Goal: Check status: Check status

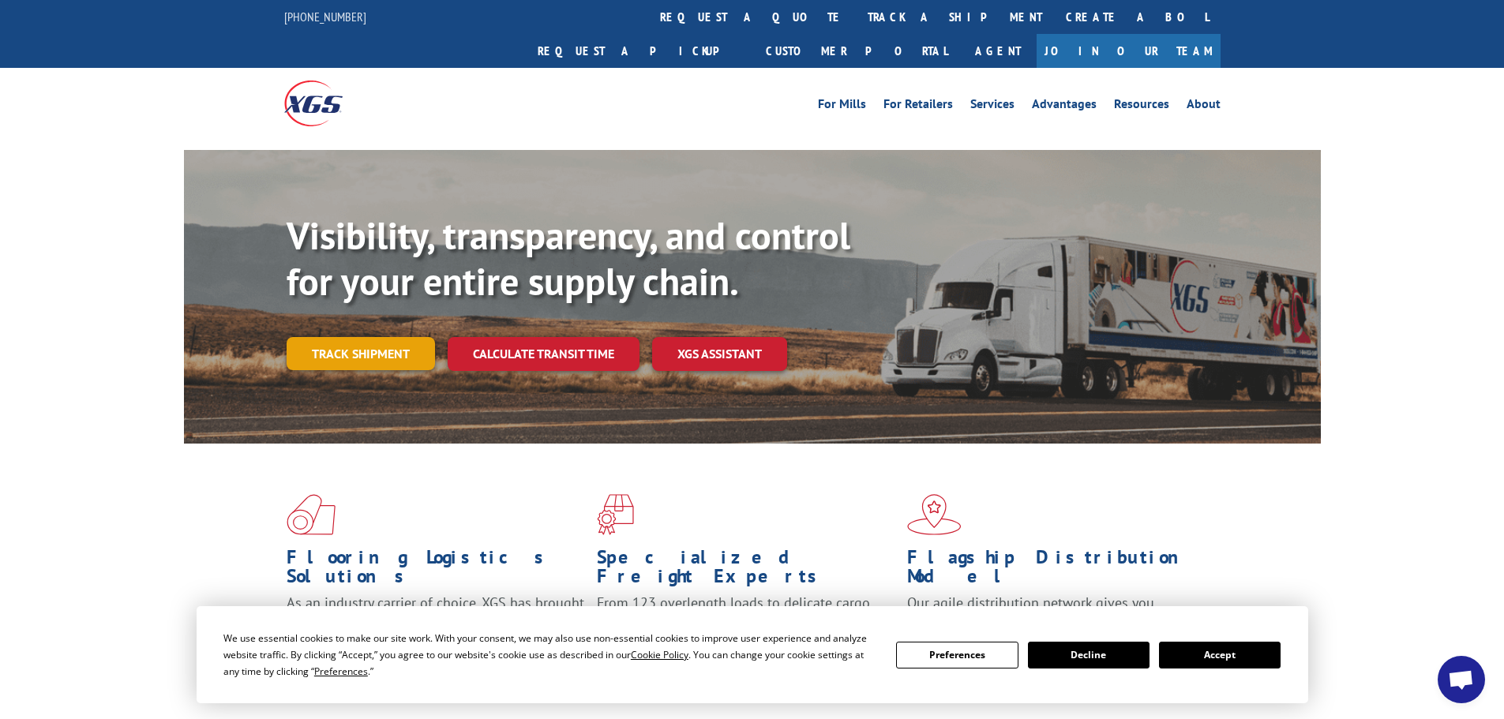
click at [353, 337] on link "Track shipment" at bounding box center [361, 353] width 148 height 33
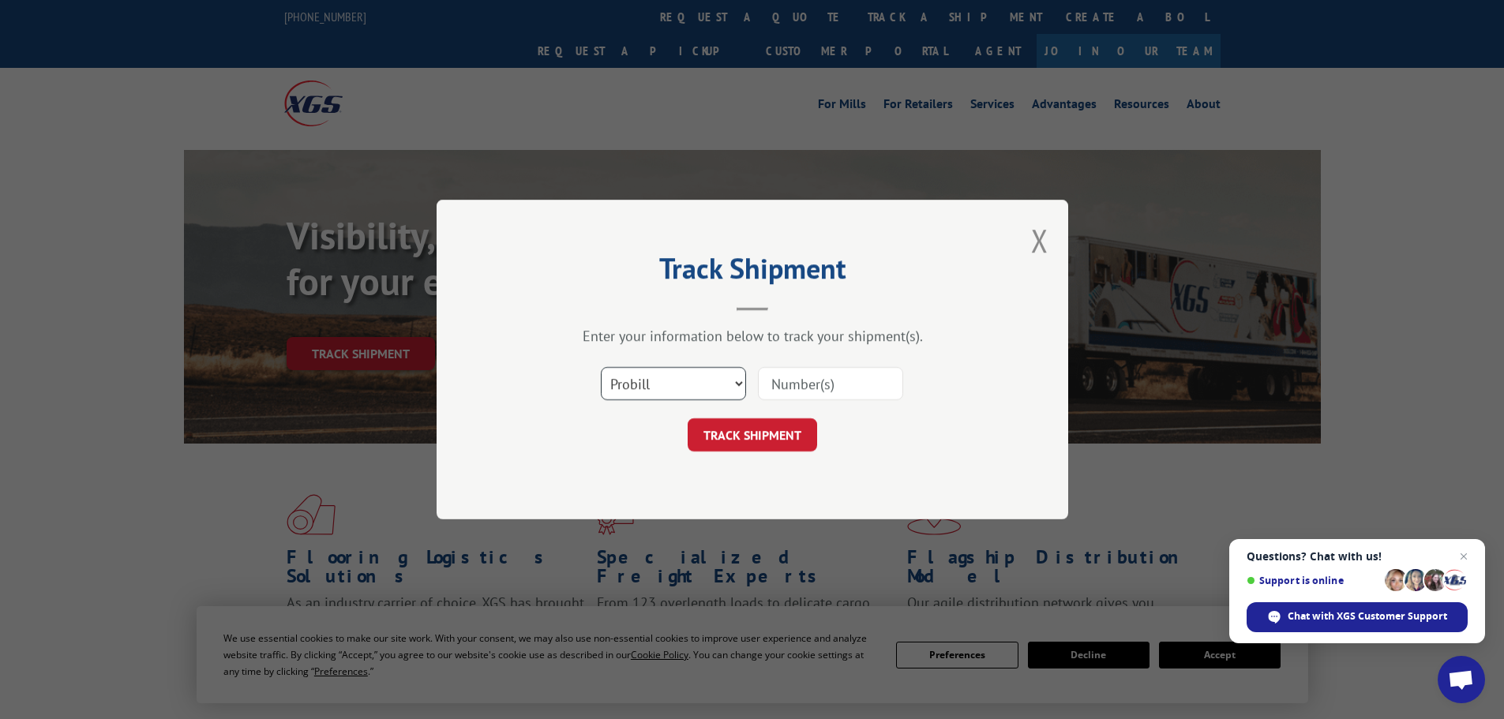
click at [629, 385] on select "Select category... Probill BOL PO" at bounding box center [673, 383] width 145 height 33
select select "po"
click at [601, 367] on select "Select category... Probill BOL PO" at bounding box center [673, 383] width 145 height 33
click at [787, 377] on input at bounding box center [830, 383] width 145 height 33
paste input "04547064"
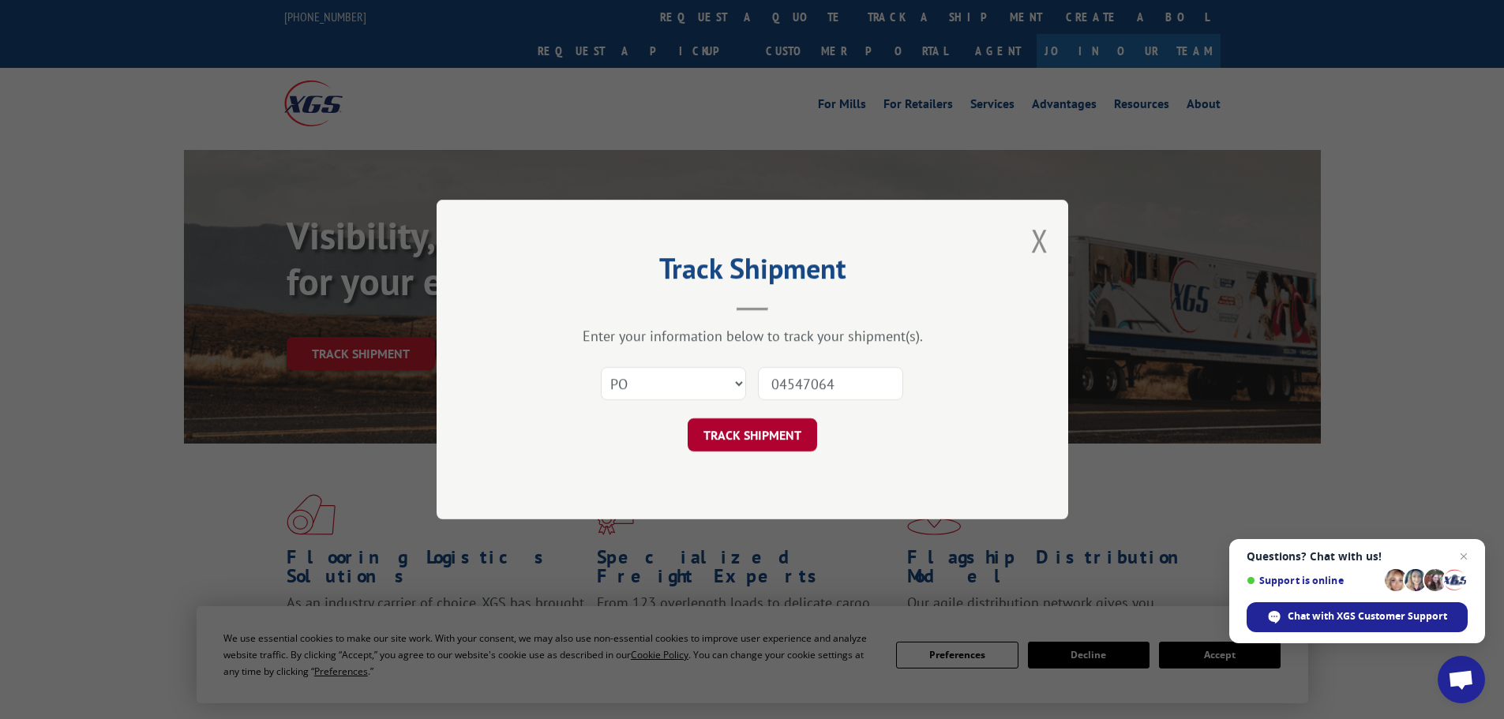
type input "04547064"
click at [720, 426] on button "TRACK SHIPMENT" at bounding box center [753, 435] width 130 height 33
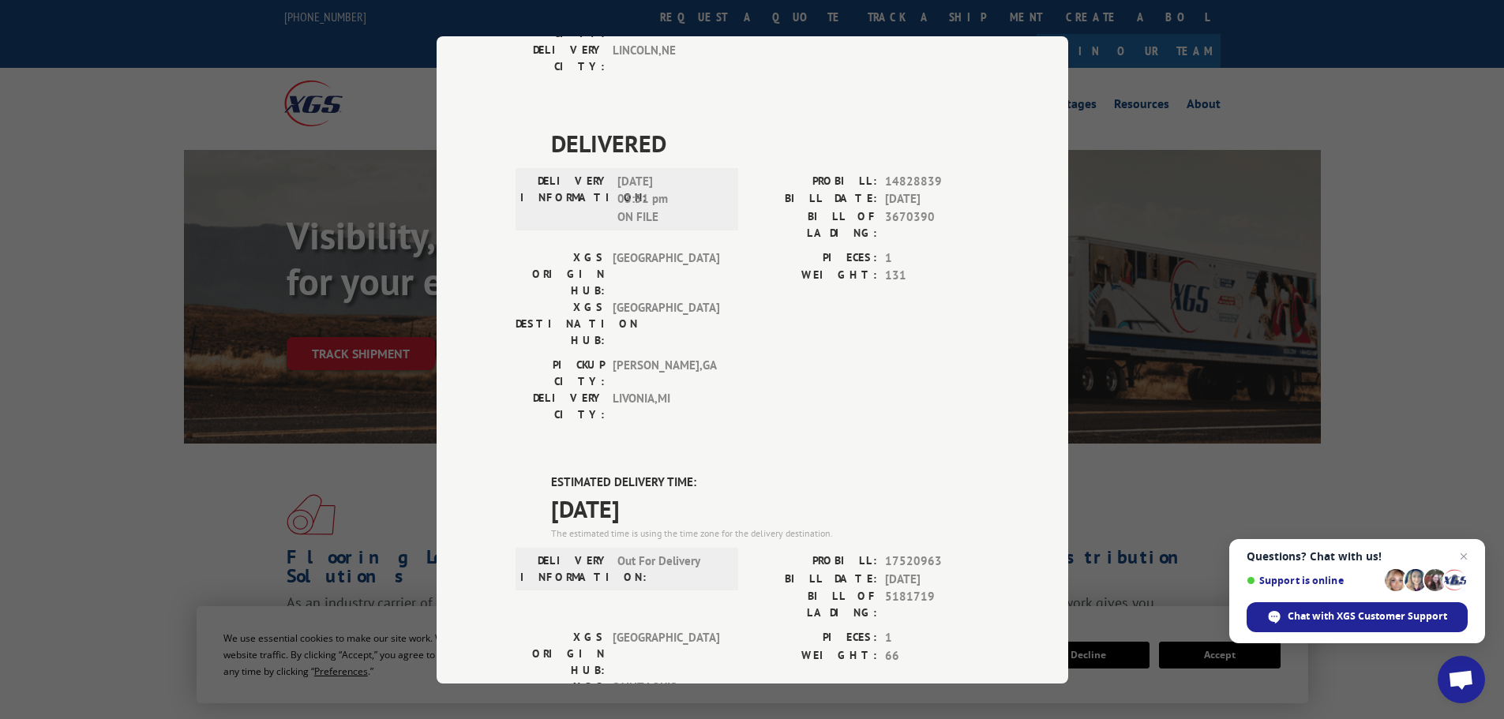
scroll to position [1008, 0]
